Goal: Check status

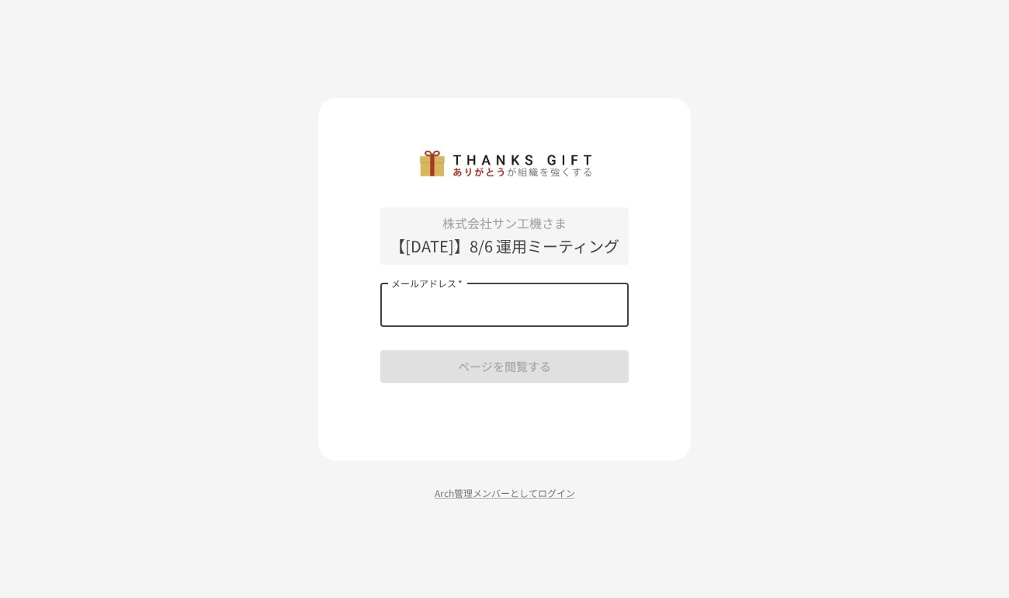
click at [484, 320] on input "メールアドレス   *" at bounding box center [504, 304] width 248 height 43
type input "**********"
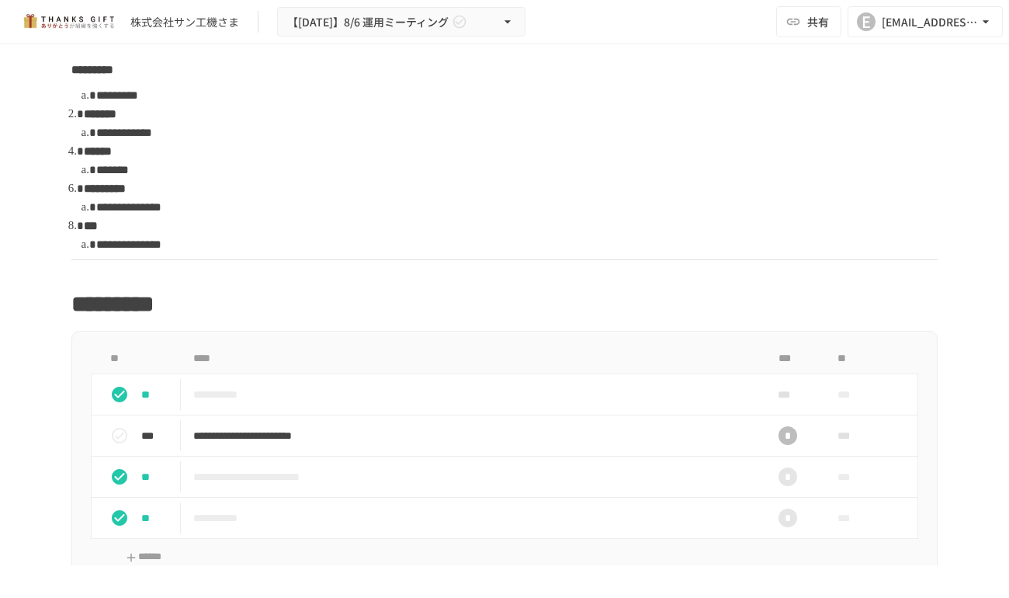
scroll to position [776, 0]
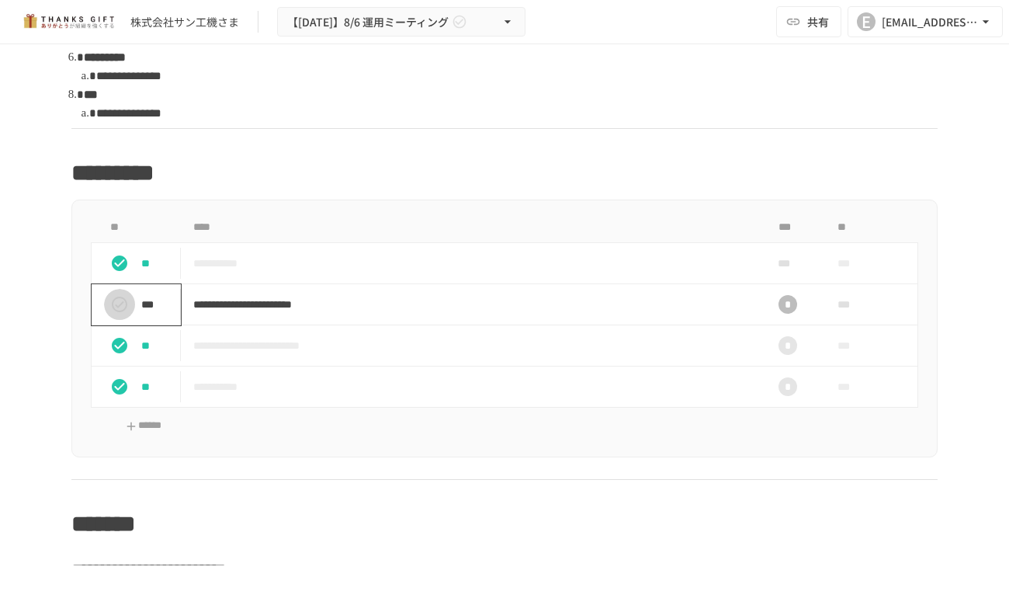
click at [113, 304] on icon "status" at bounding box center [119, 304] width 19 height 19
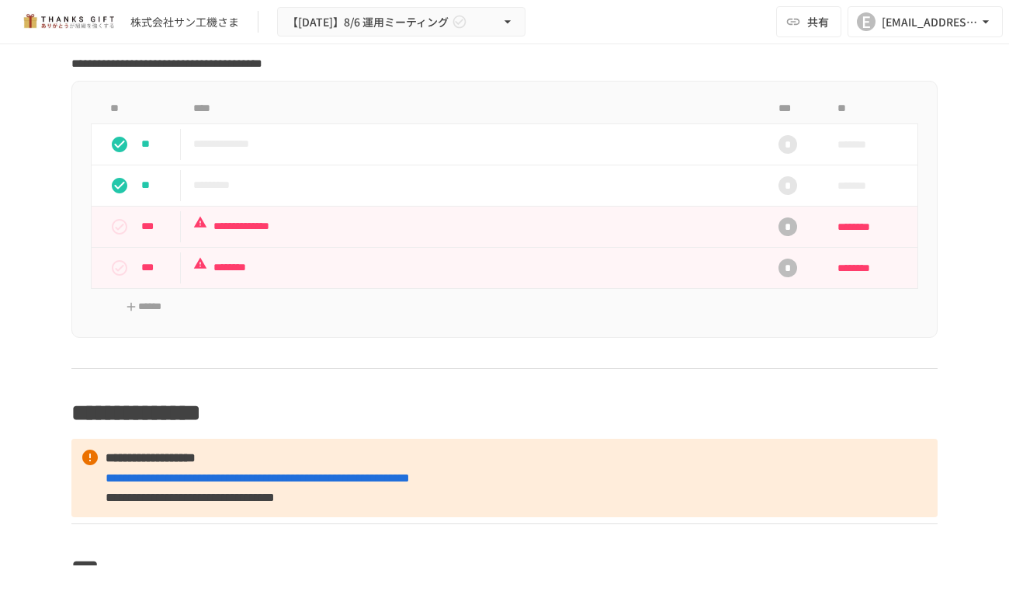
scroll to position [4969, 0]
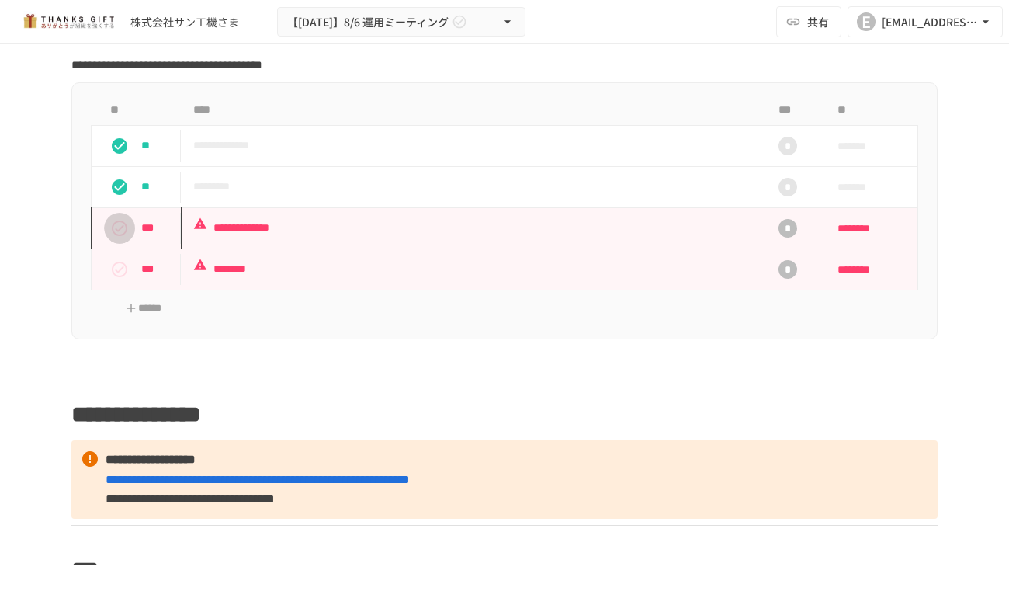
click at [120, 238] on icon "status" at bounding box center [119, 228] width 19 height 19
click at [113, 277] on icon "status" at bounding box center [120, 270] width 16 height 16
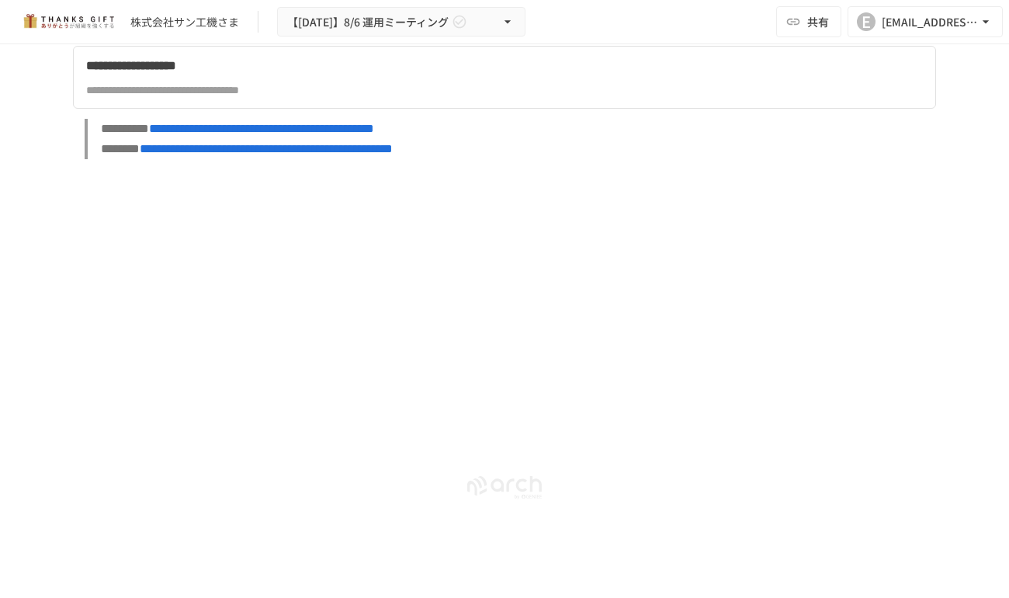
scroll to position [6976, 0]
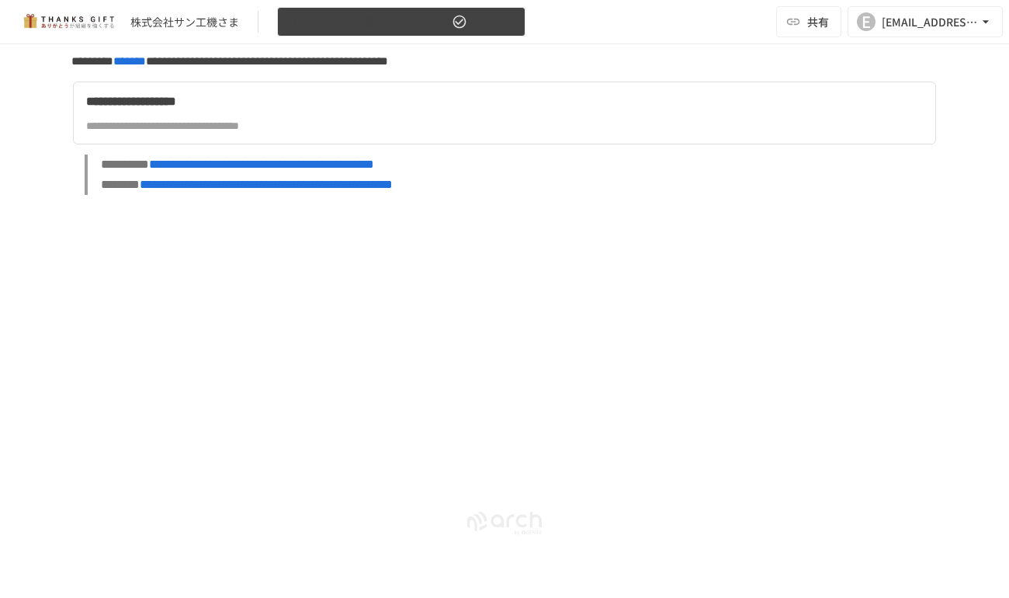
click at [410, 30] on span "【[DATE]】8/6 運用ミーティング" at bounding box center [367, 21] width 161 height 19
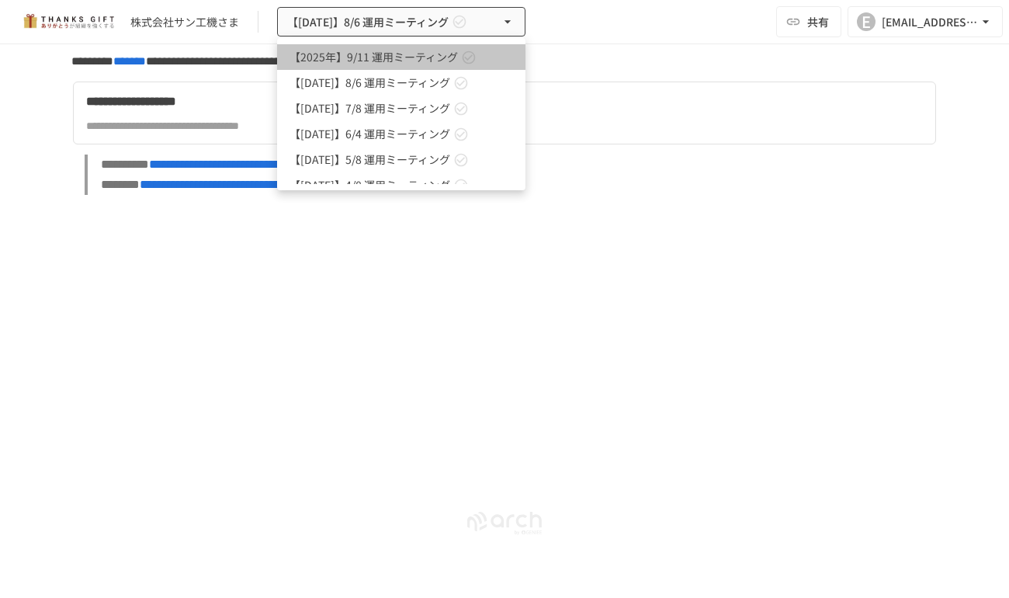
click at [398, 62] on span "【2025年】9/11 運用ミーティング" at bounding box center [374, 57] width 168 height 16
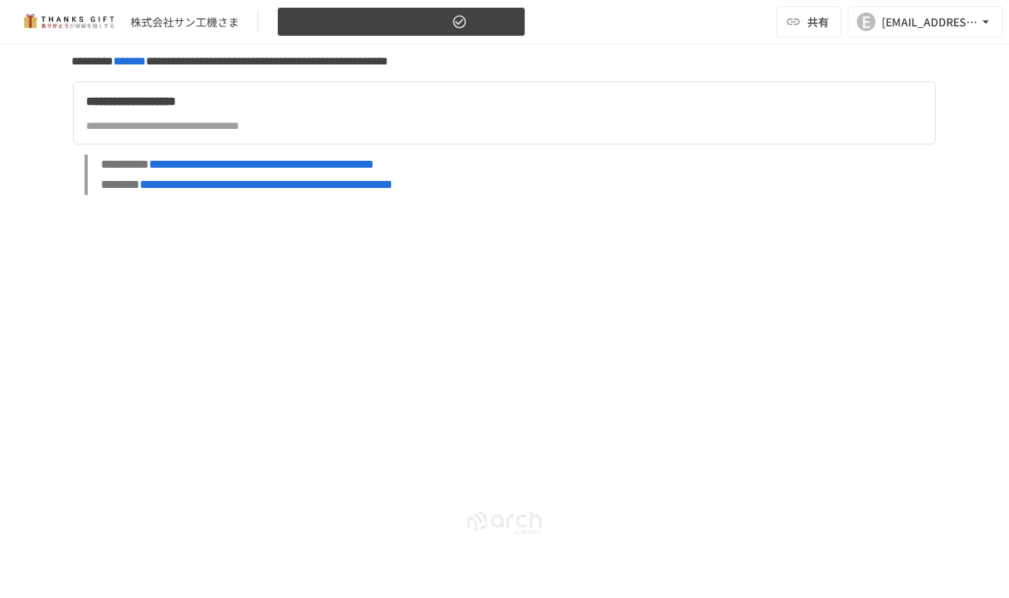
click at [401, 27] on span "【[DATE]】8/6 運用ミーティング" at bounding box center [367, 21] width 161 height 19
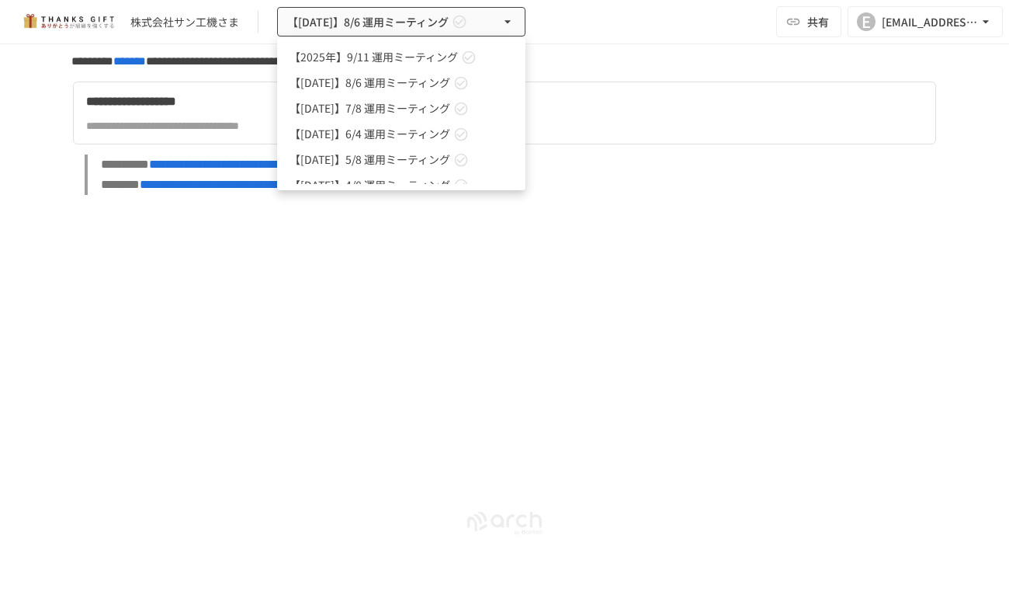
click at [348, 56] on span "【2025年】9/11 運用ミーティング" at bounding box center [374, 57] width 168 height 16
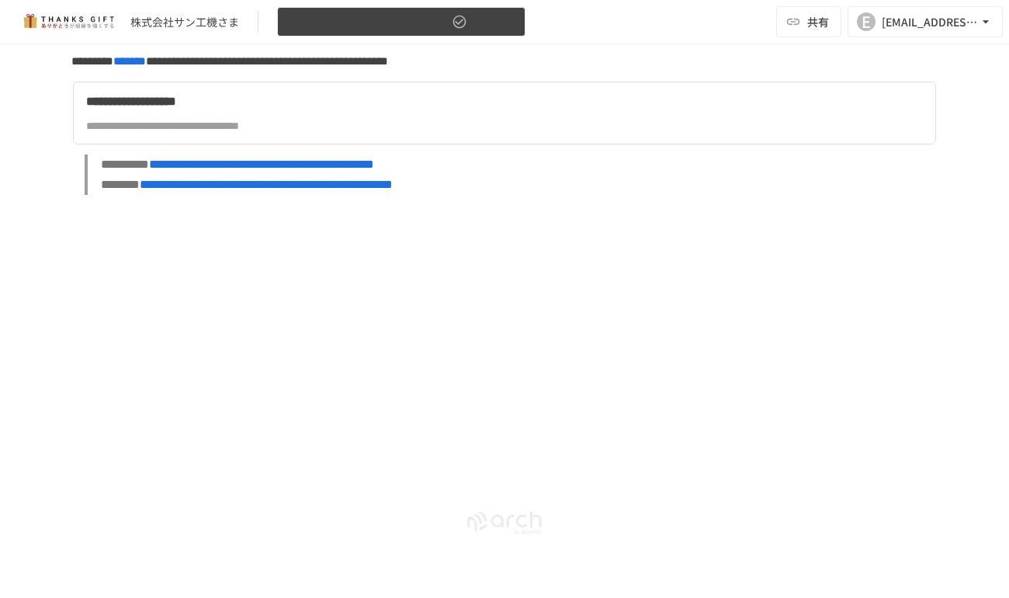
click at [507, 19] on icon "button" at bounding box center [508, 22] width 16 height 16
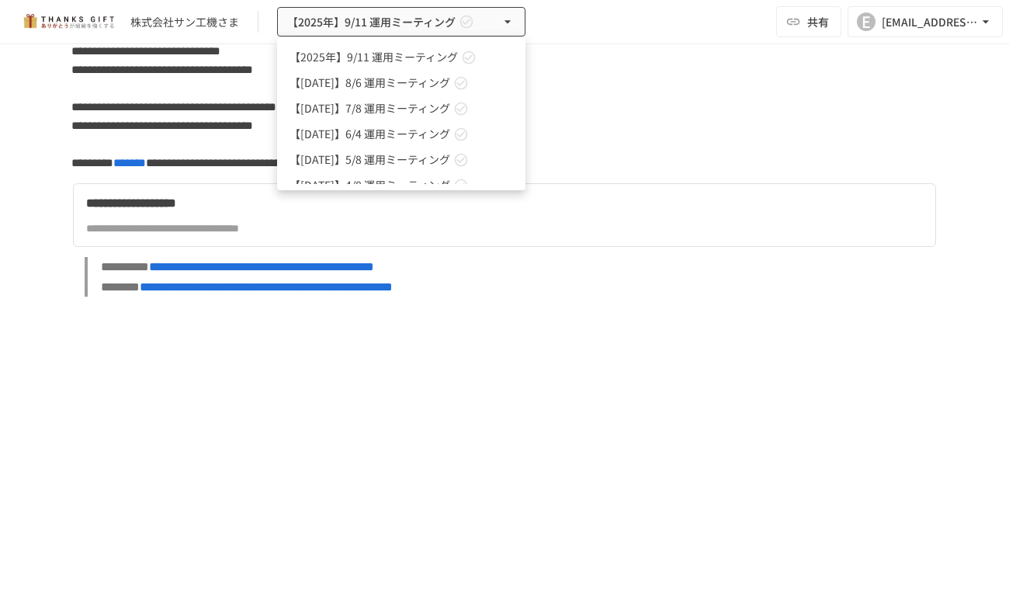
click at [867, 314] on div at bounding box center [504, 299] width 1009 height 598
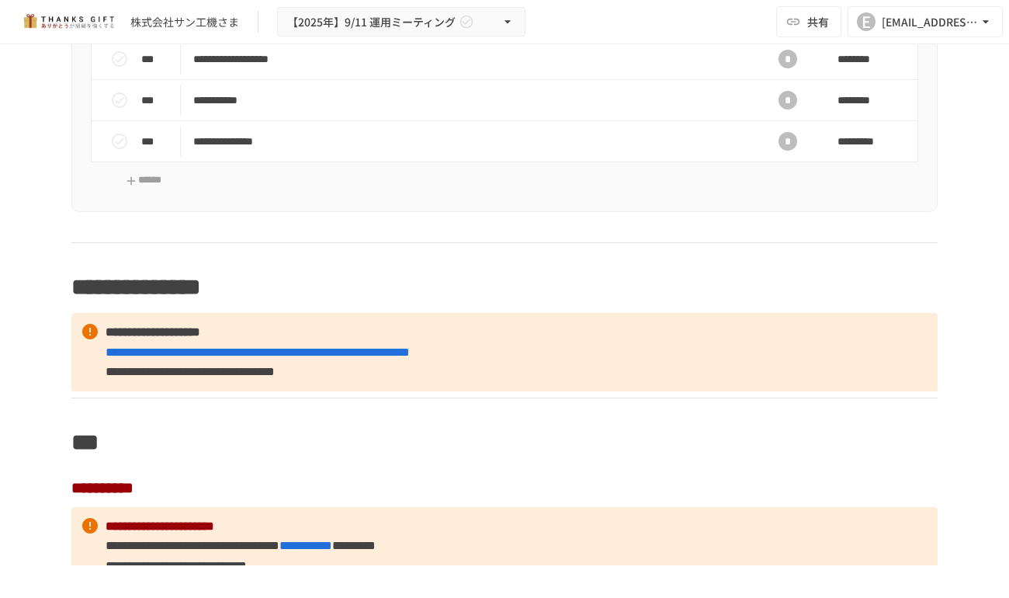
scroll to position [4692, 0]
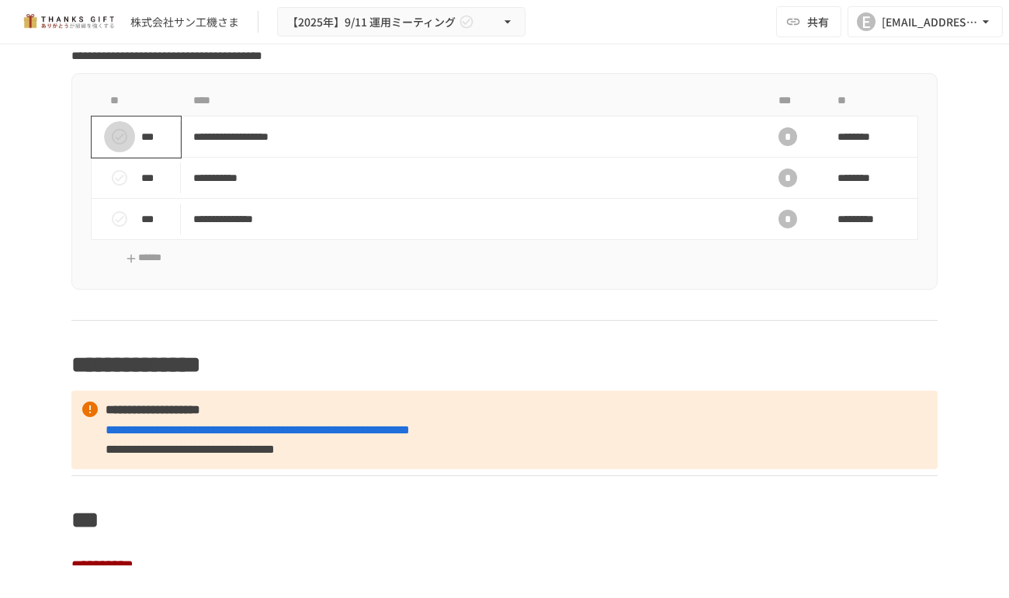
click at [118, 146] on icon "status" at bounding box center [119, 136] width 19 height 19
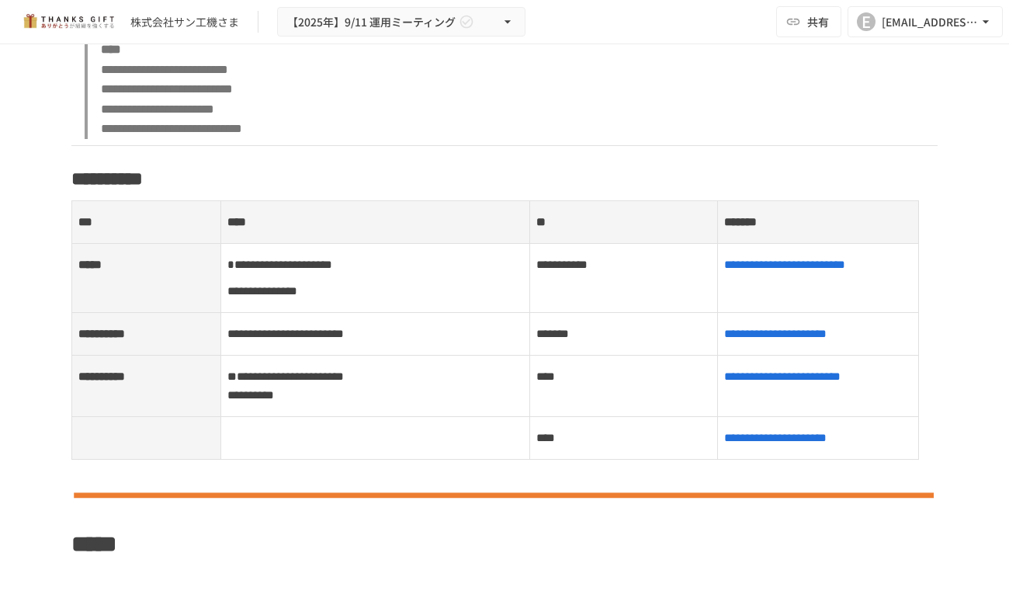
scroll to position [155, 0]
